Goal: Task Accomplishment & Management: Manage account settings

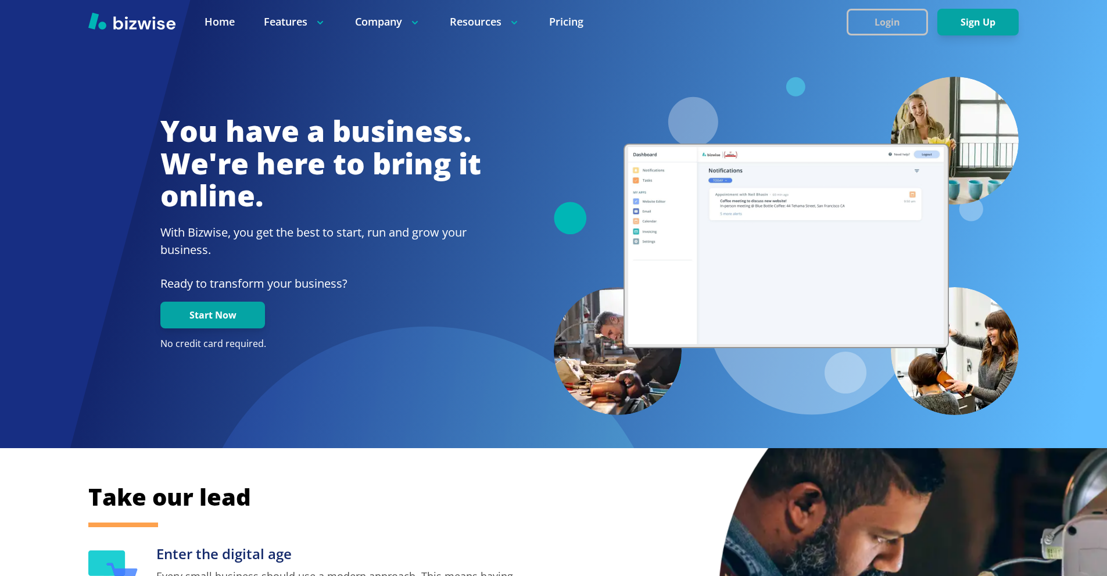
click at [861, 20] on button "Login" at bounding box center [886, 22] width 81 height 27
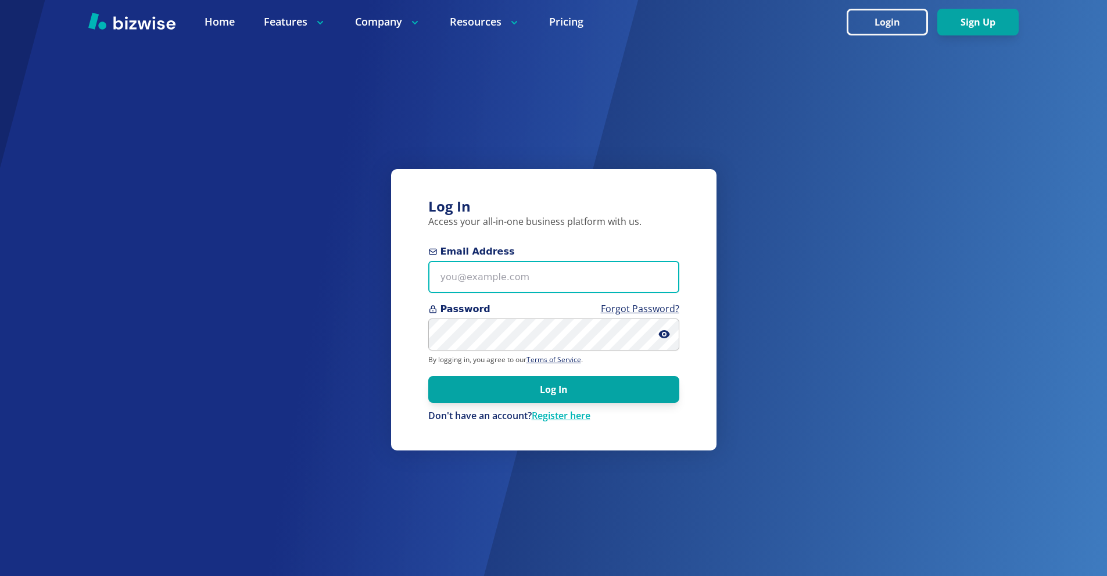
click at [584, 270] on input "Email Address" at bounding box center [553, 277] width 251 height 32
paste input "[PERSON_NAME][EMAIL_ADDRESS][DOMAIN_NAME]"
type input "[PERSON_NAME][EMAIL_ADDRESS][DOMAIN_NAME]"
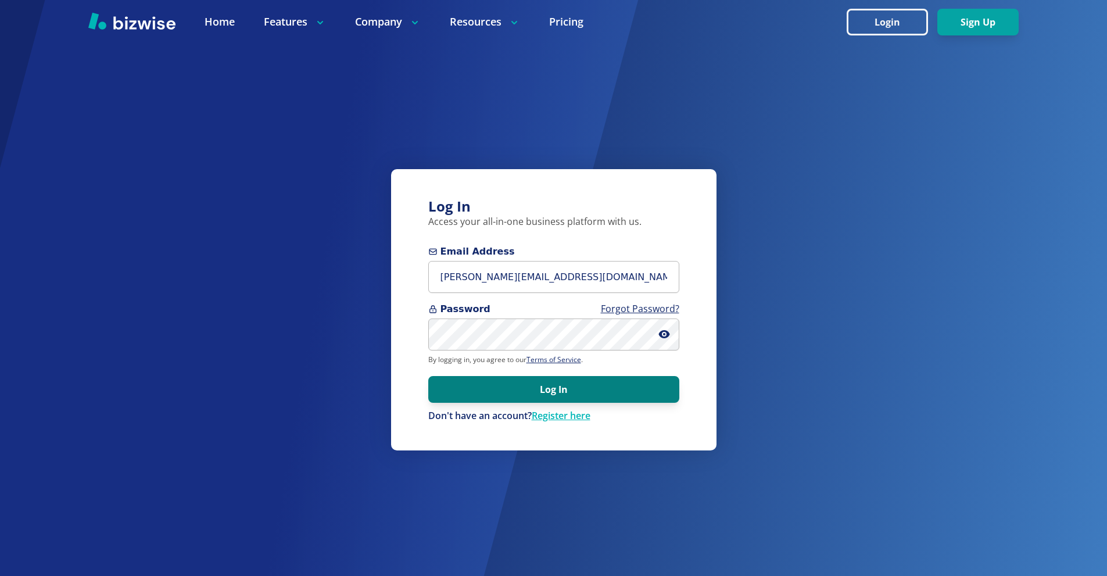
click at [622, 381] on button "Log In" at bounding box center [553, 389] width 251 height 27
